Goal: Find specific page/section: Find specific page/section

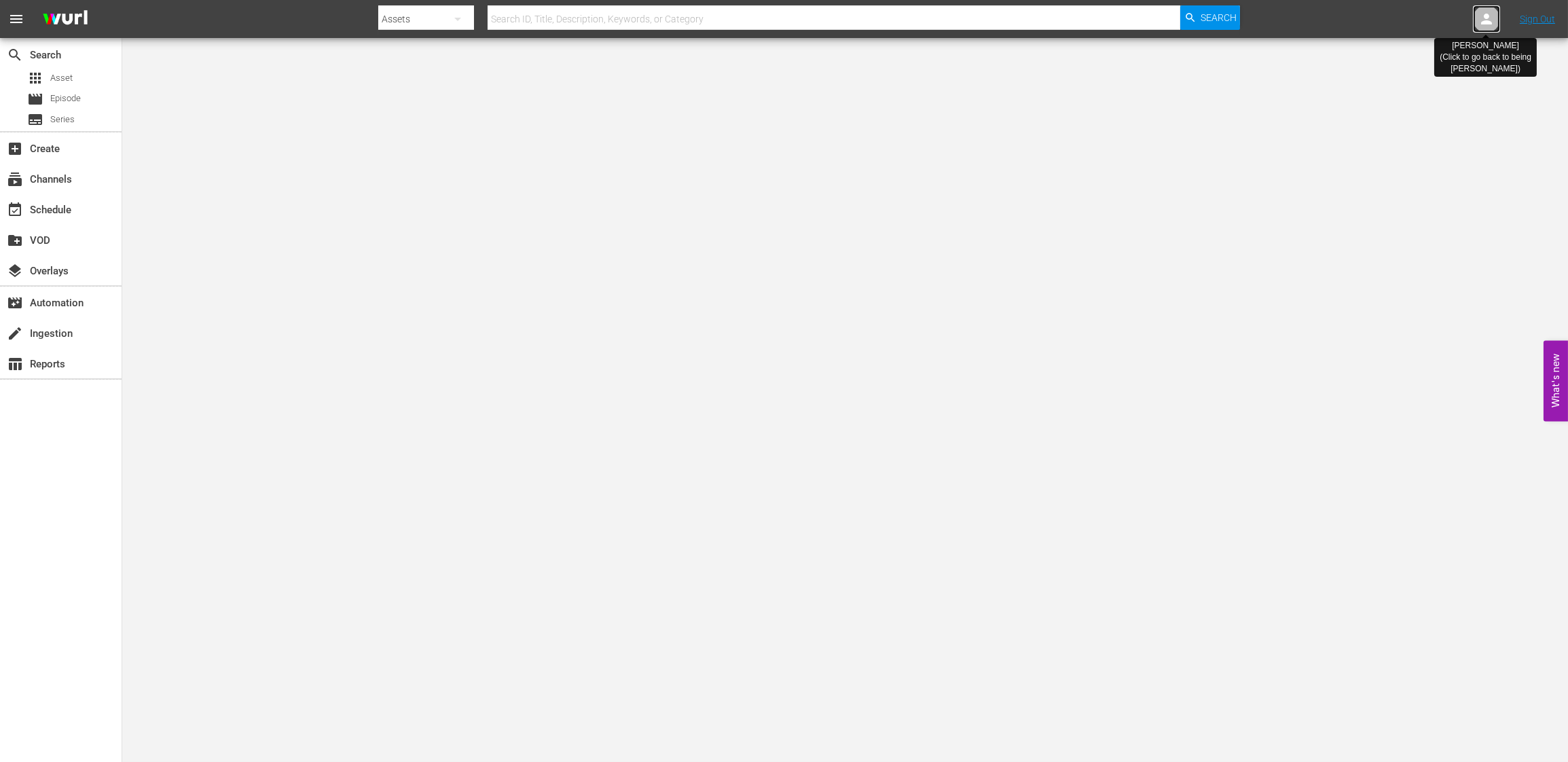
click at [1480, 22] on icon at bounding box center [1486, 19] width 16 height 16
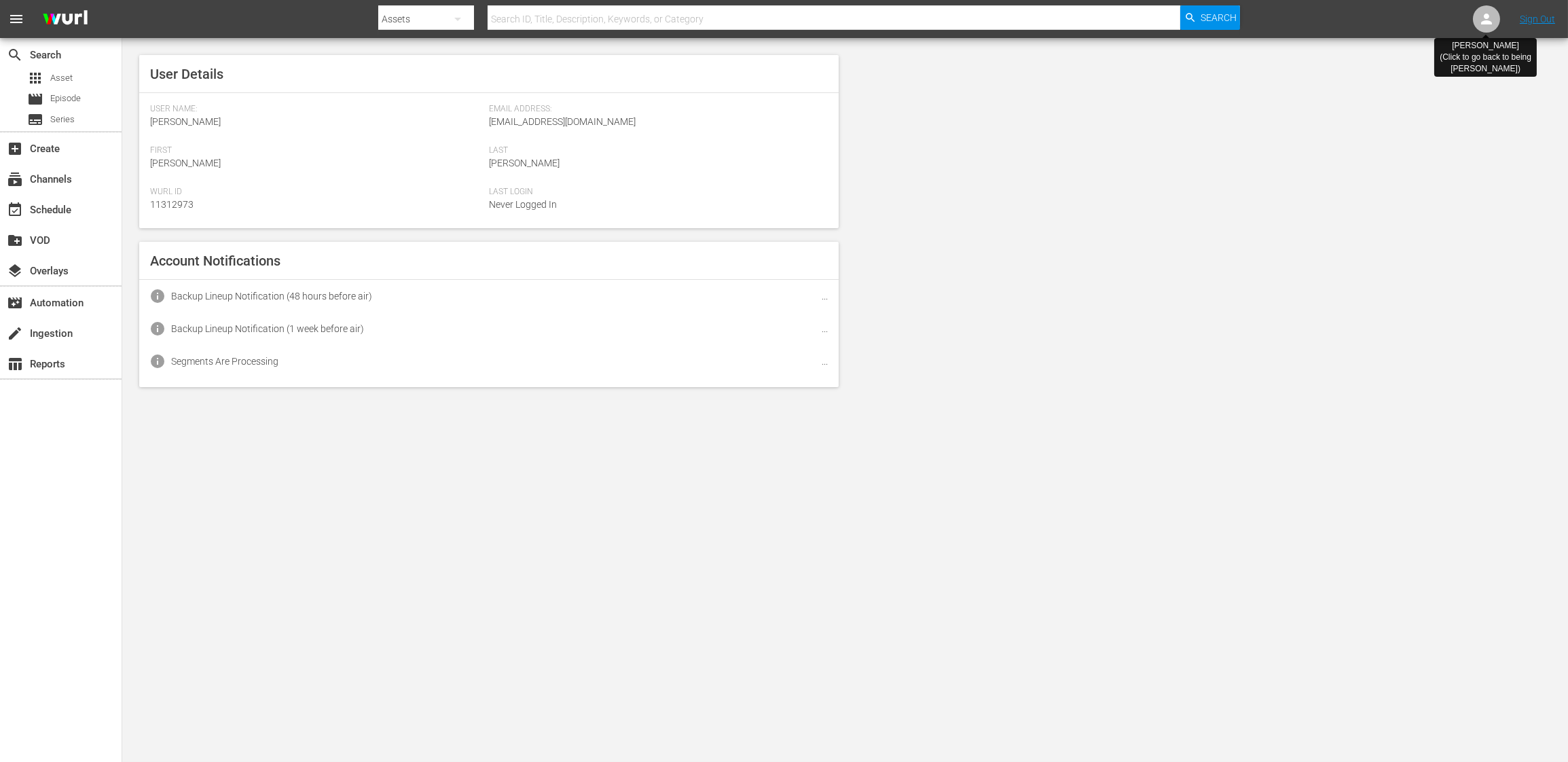
click at [1479, 23] on icon at bounding box center [1486, 19] width 16 height 16
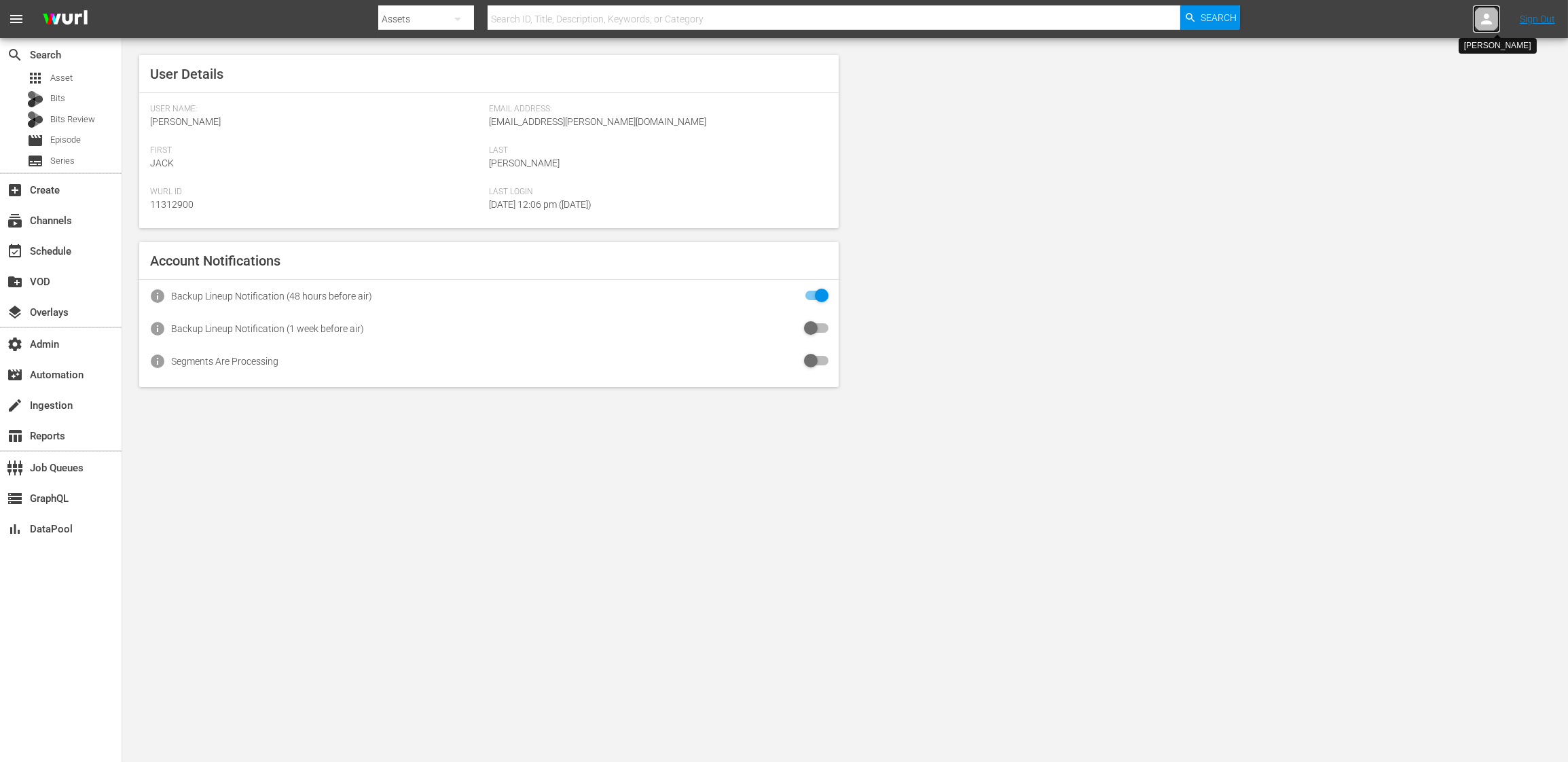
click at [1479, 24] on icon at bounding box center [1486, 19] width 16 height 16
click at [1431, 25] on input "text" at bounding box center [1451, 20] width 174 height 33
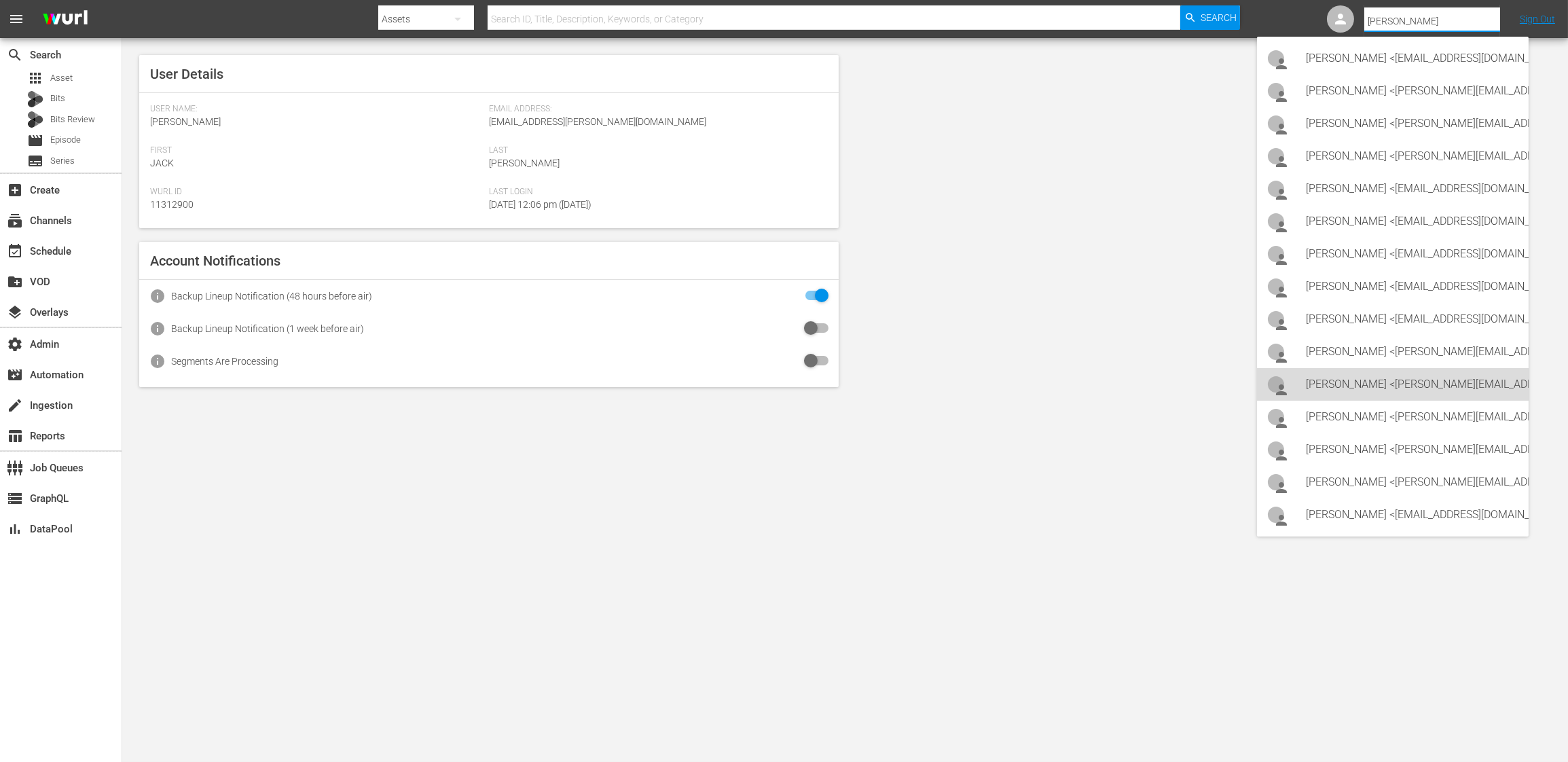
click at [1406, 381] on div "Kevin Hobel <kevin.hobel@aenetworks.com>" at bounding box center [1411, 384] width 212 height 33
type input "Kevin Hobel (11314188)"
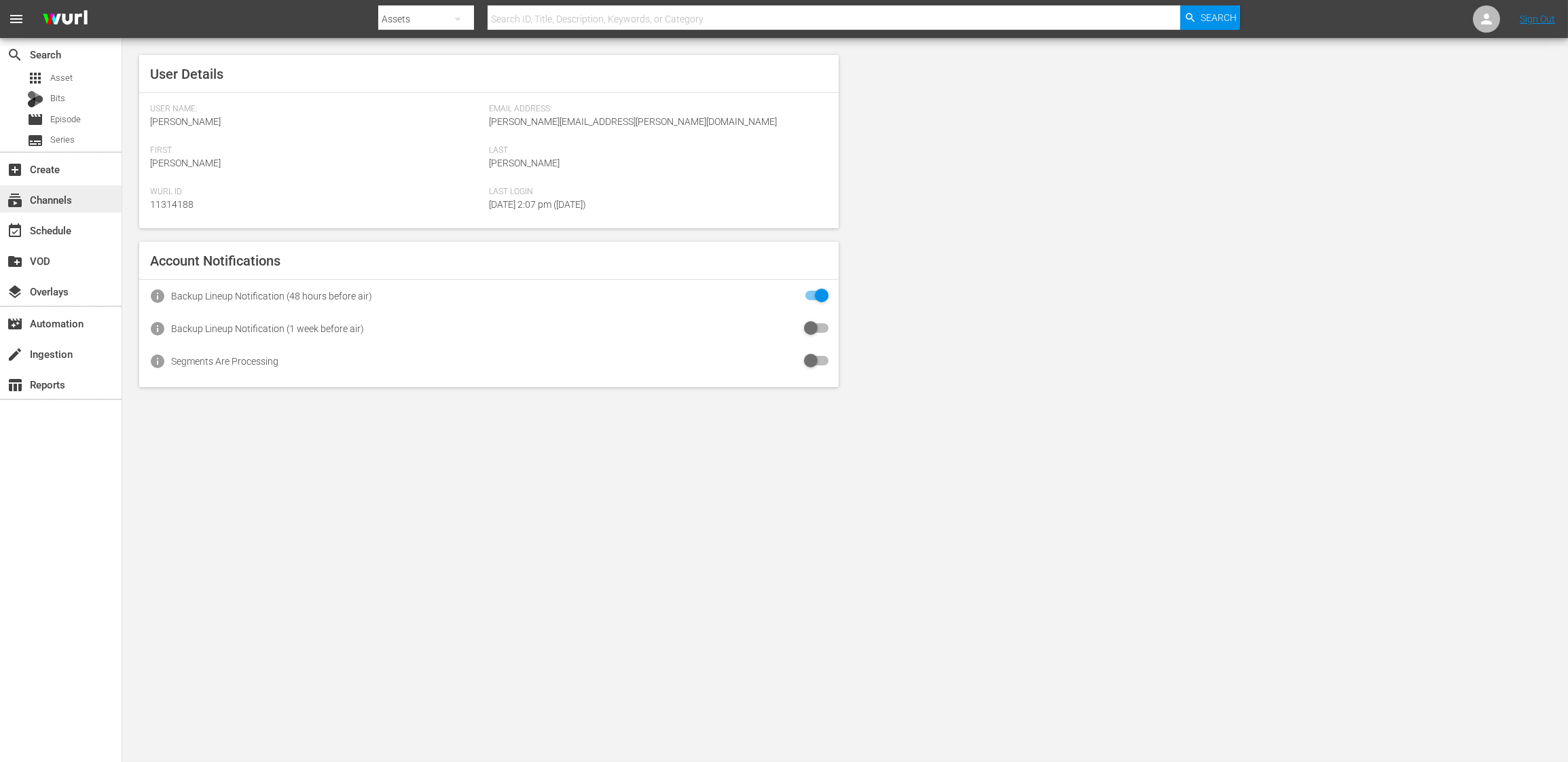
click at [78, 197] on div "subscriptions Channels" at bounding box center [61, 198] width 121 height 27
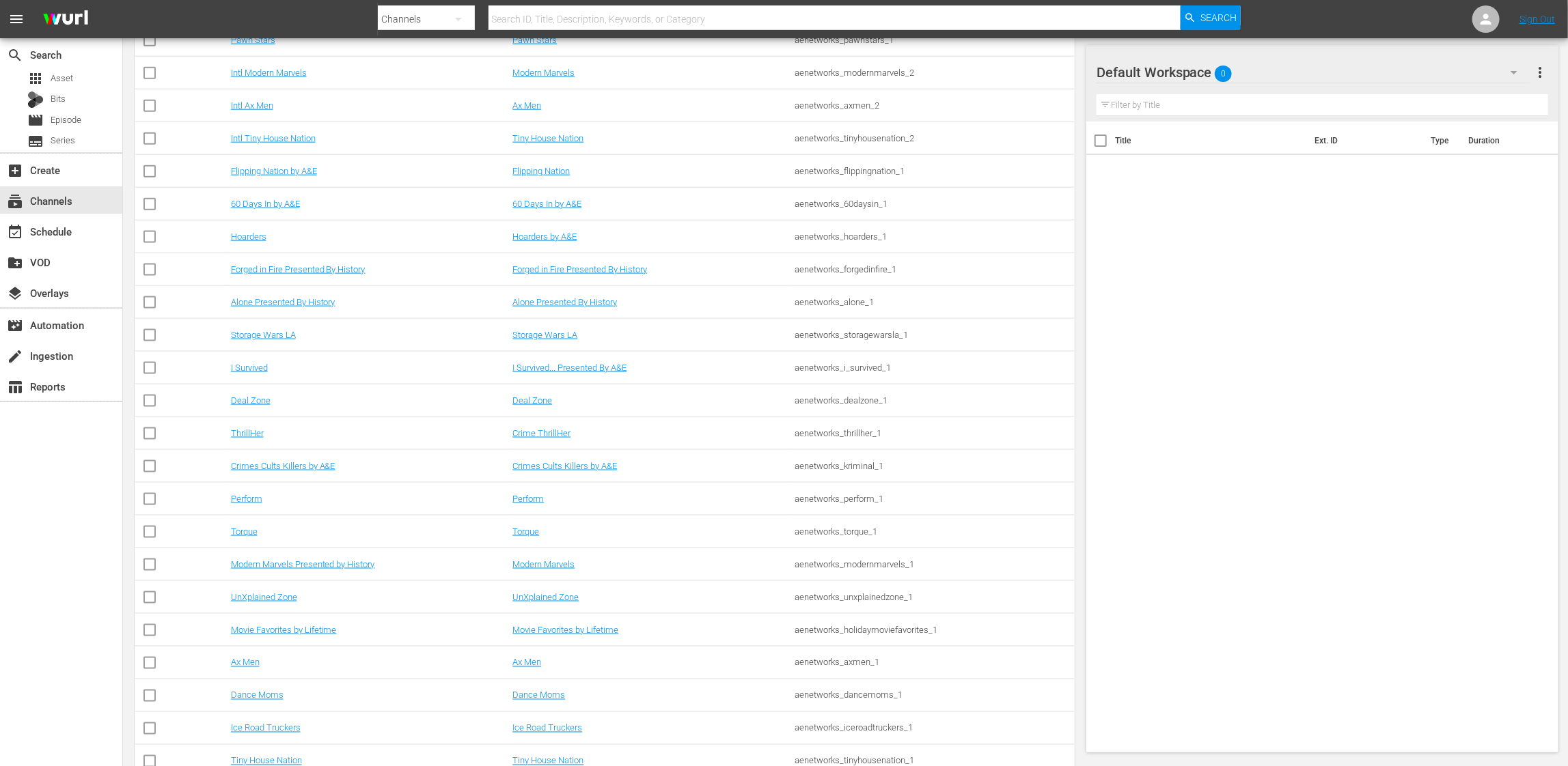
scroll to position [1214, 0]
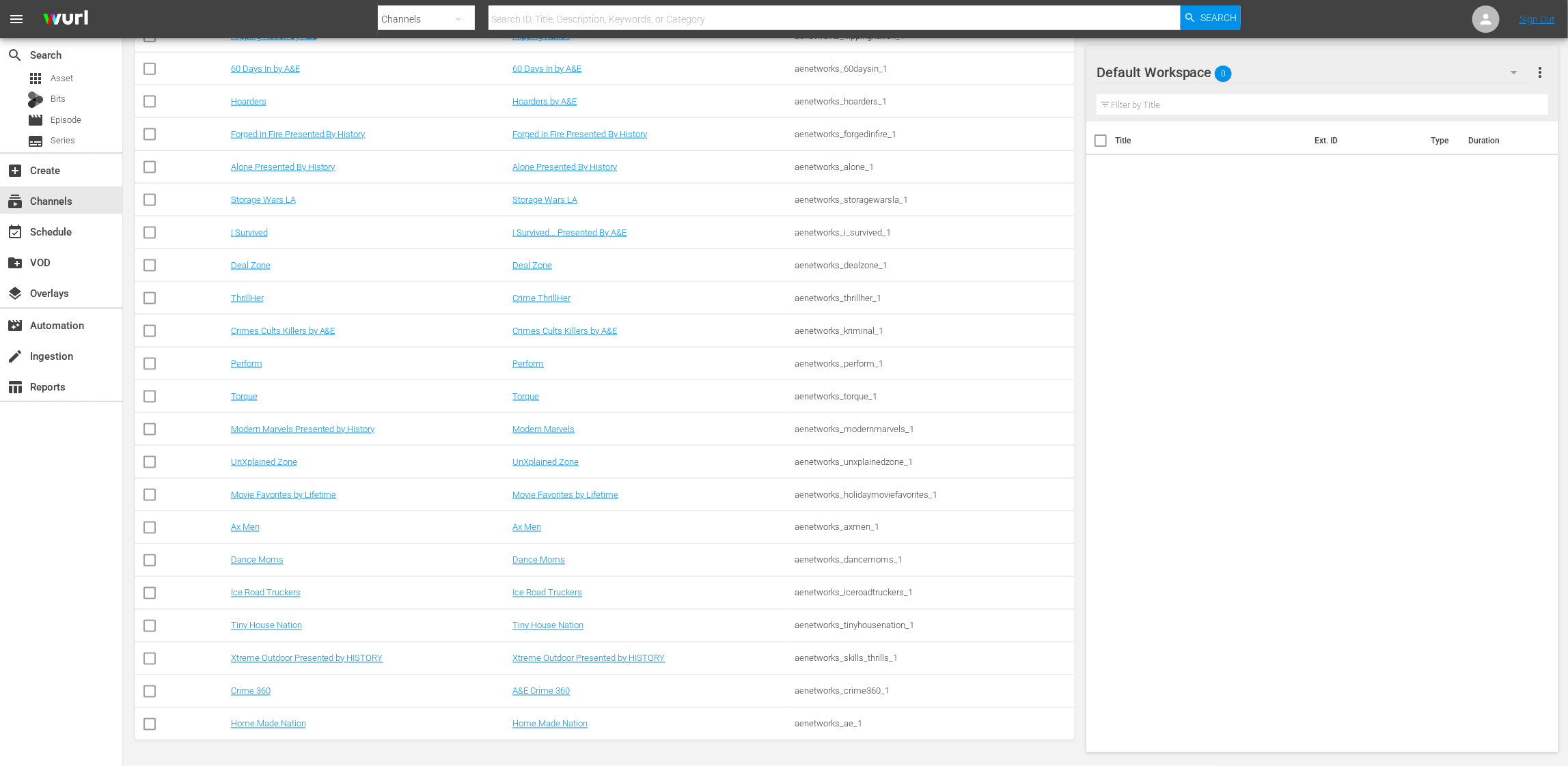
click at [410, 580] on td "Ice Road Truckers" at bounding box center [370, 593] width 282 height 33
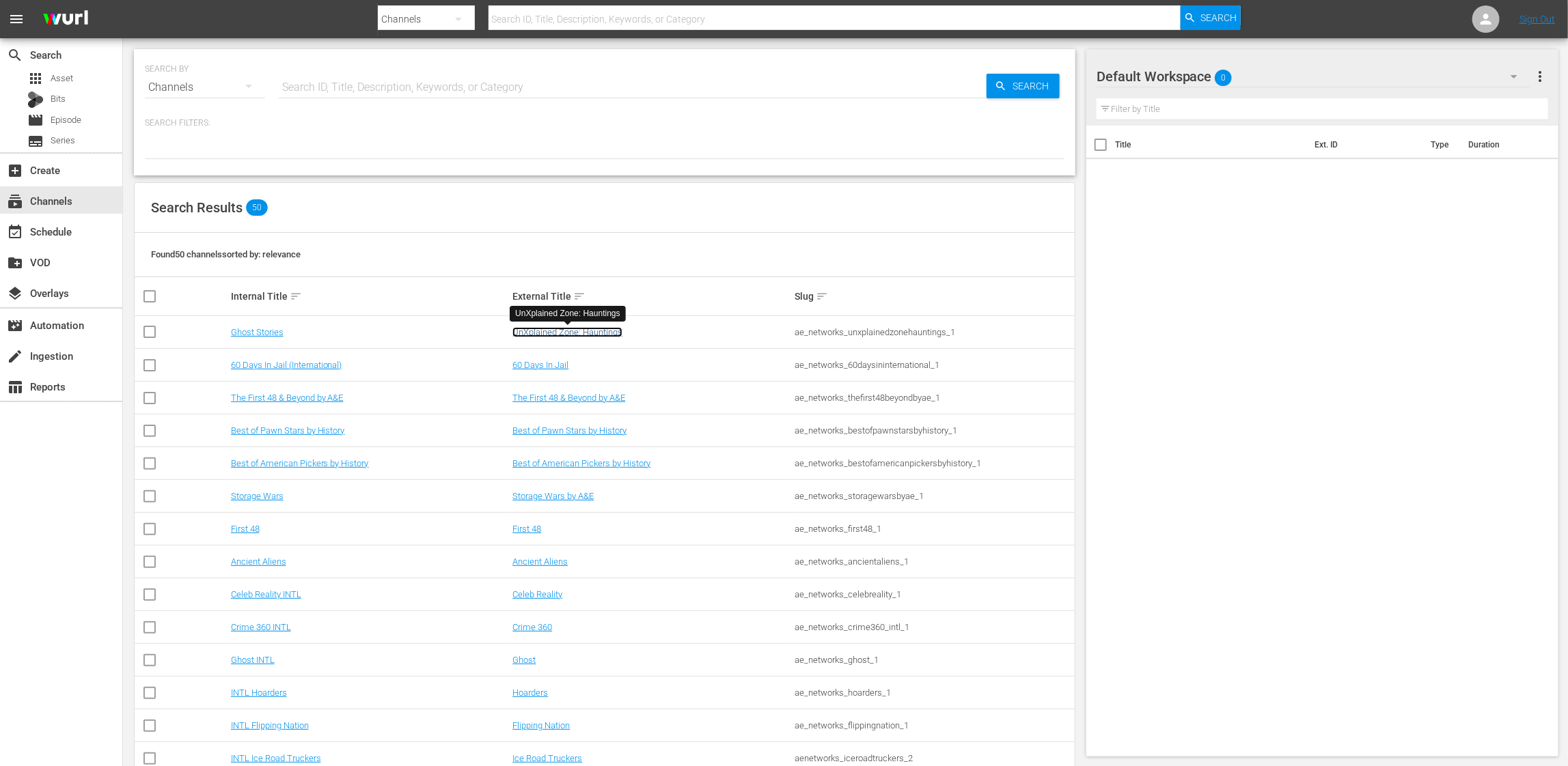
click at [559, 334] on link "UnXplained Zone: Hauntings" at bounding box center [567, 332] width 110 height 10
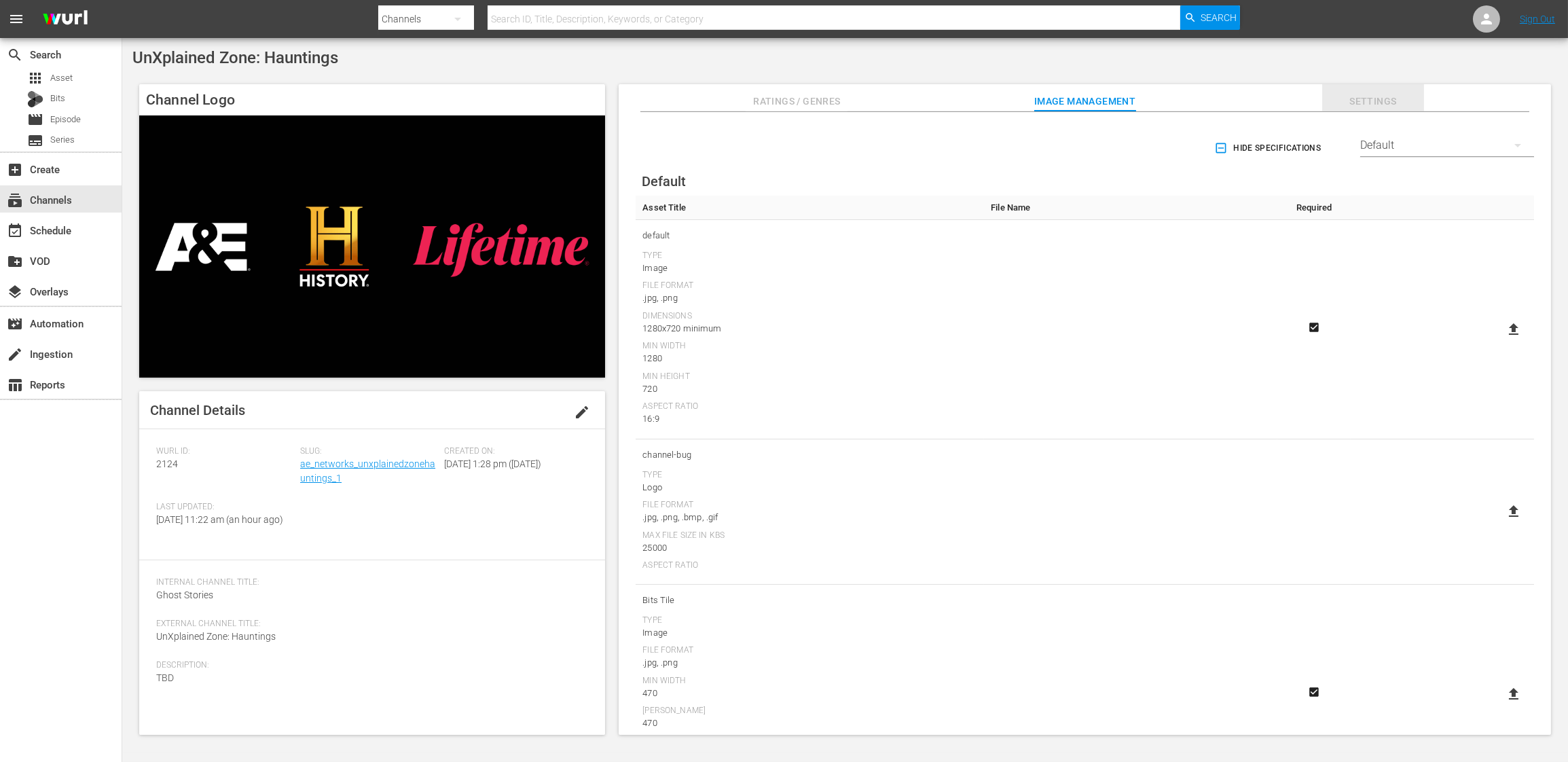
click at [1376, 103] on span "Settings" at bounding box center [1373, 101] width 102 height 17
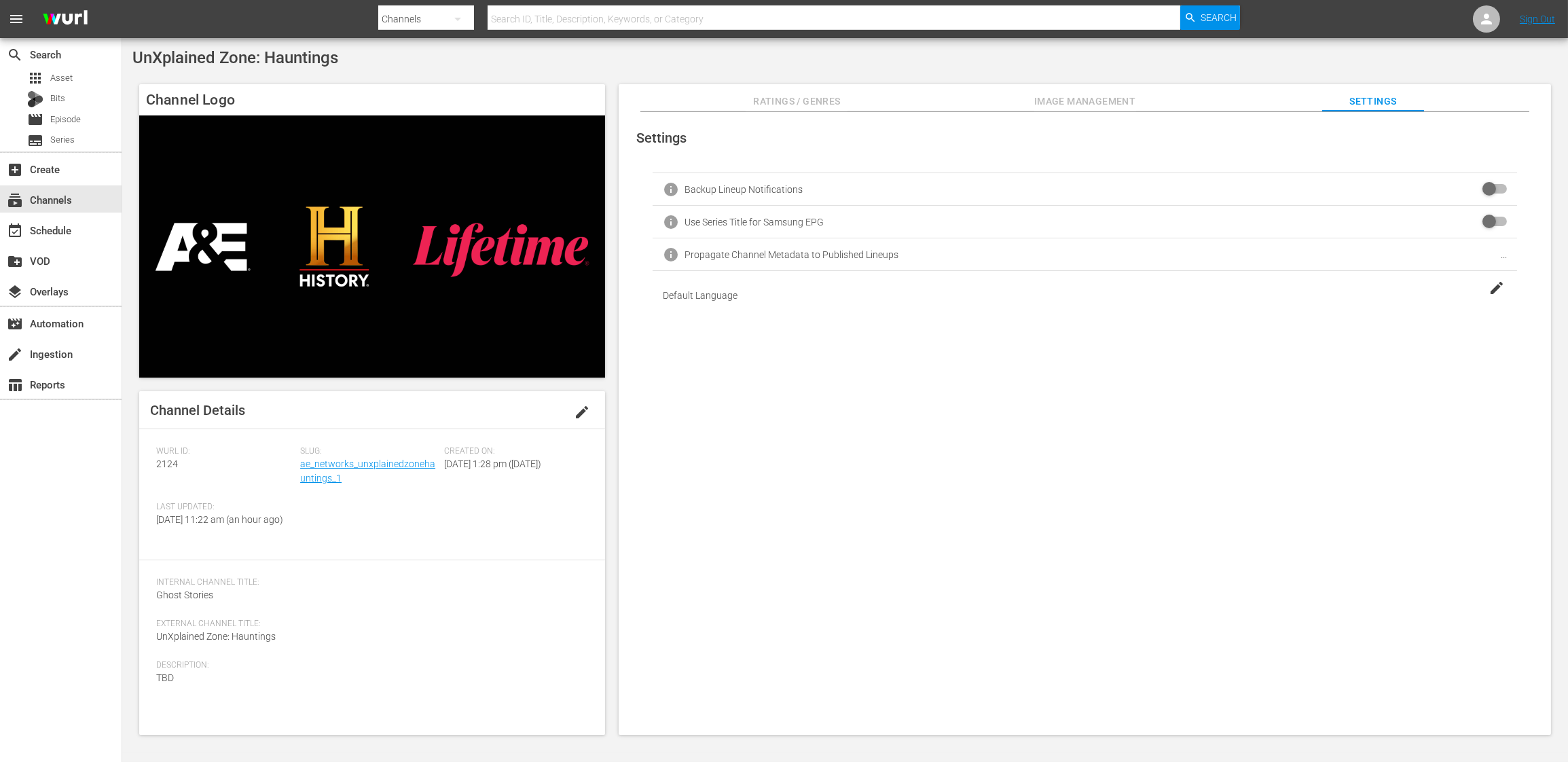
click at [580, 417] on span "edit" at bounding box center [582, 412] width 16 height 16
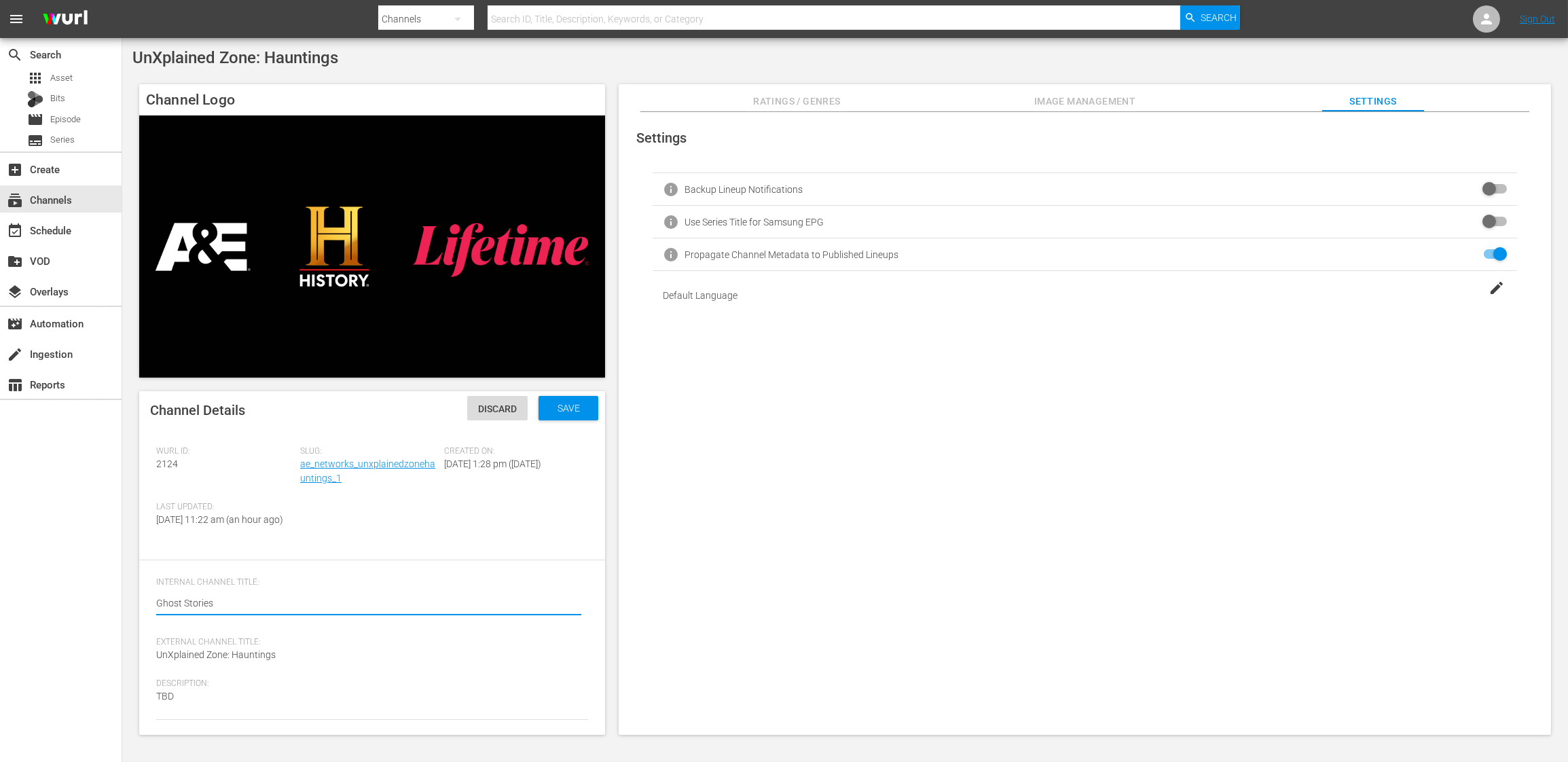
click at [747, 417] on div "Settings info Backup Lineup Notifications info Use Series Title for Samsung EPG…" at bounding box center [1084, 424] width 932 height 624
